Goal: Information Seeking & Learning: Learn about a topic

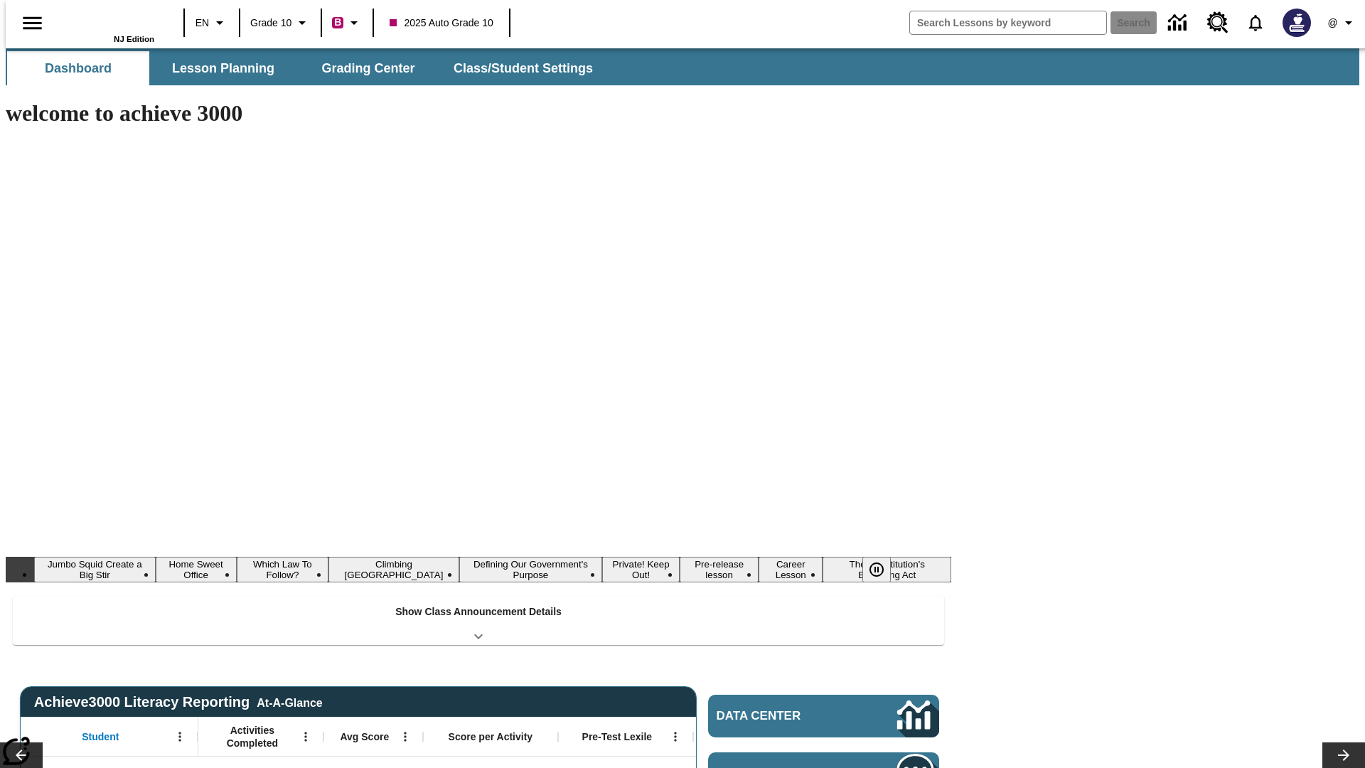
type input "-1"
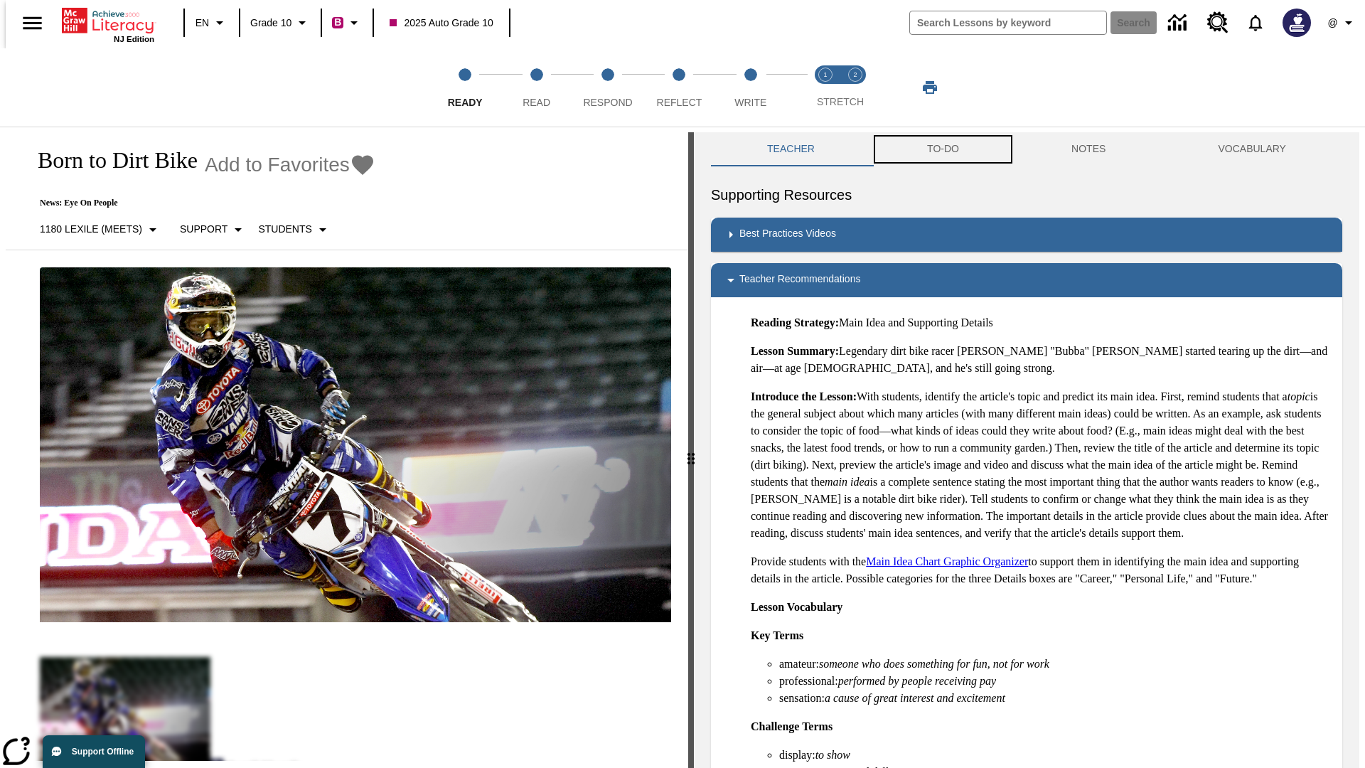
click at [942, 149] on button "TO-DO" at bounding box center [943, 149] width 144 height 34
